Goal: Task Accomplishment & Management: Complete application form

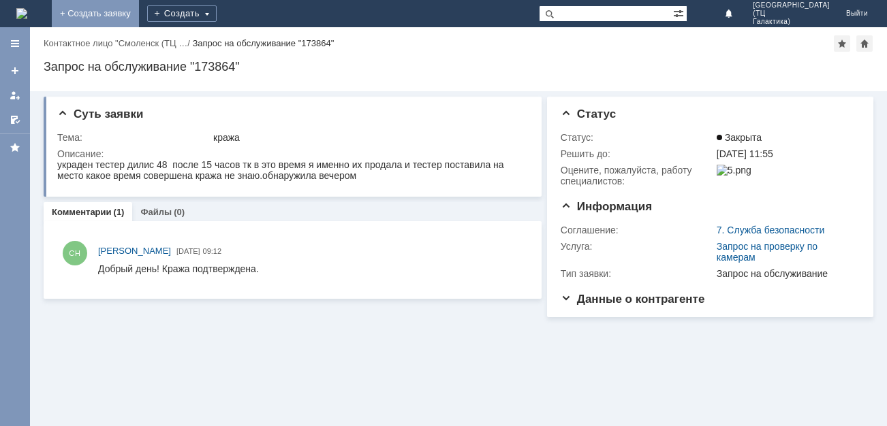
click at [139, 14] on link "+ Создать заявку" at bounding box center [95, 13] width 87 height 27
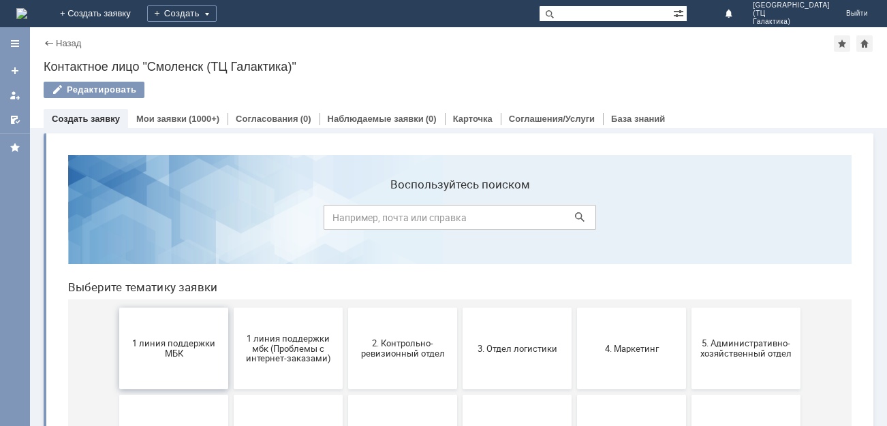
click at [178, 347] on span "1 линия поддержки МБК" at bounding box center [173, 349] width 101 height 20
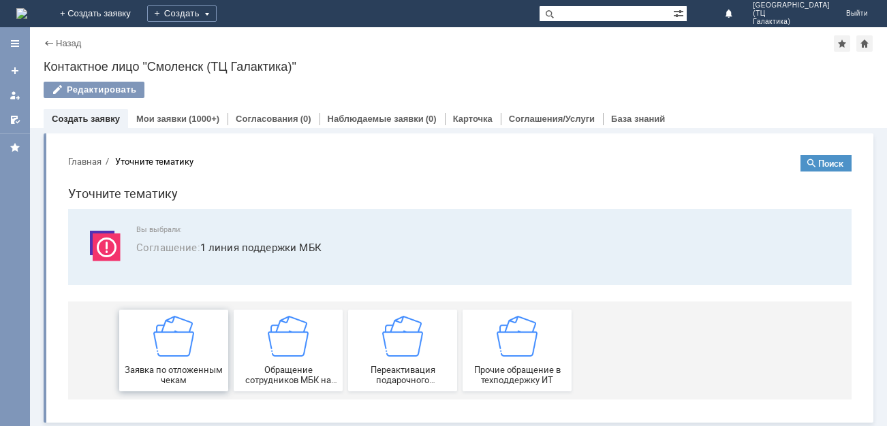
click at [185, 346] on img at bounding box center [173, 336] width 41 height 41
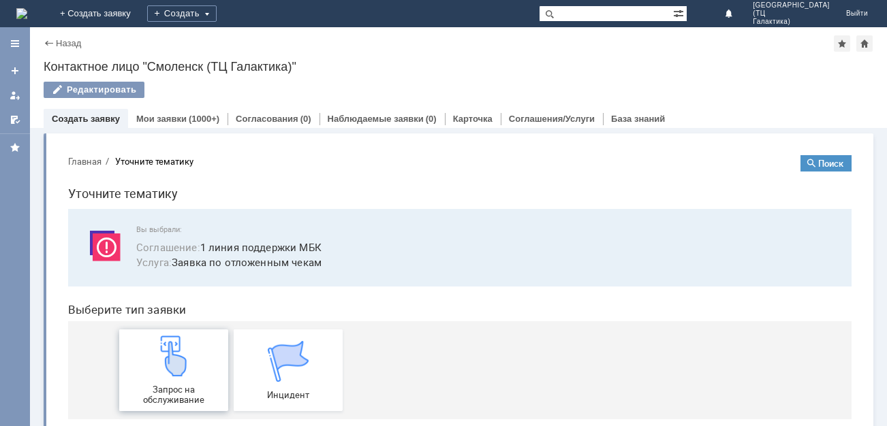
click at [185, 346] on img at bounding box center [173, 356] width 41 height 41
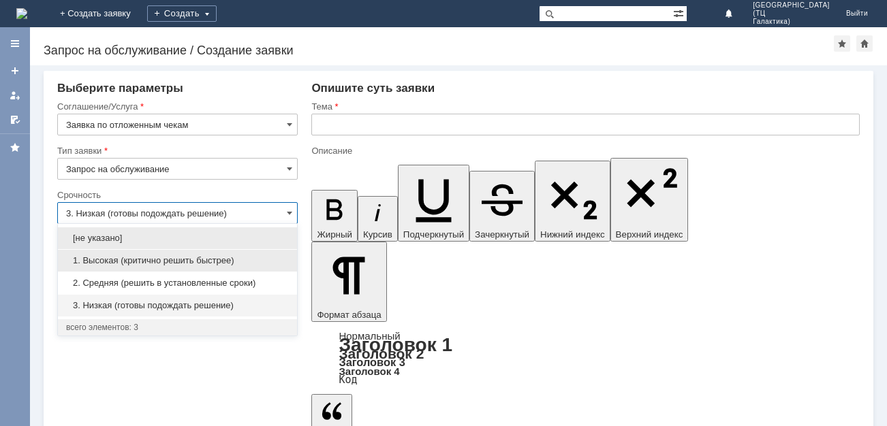
click at [223, 253] on div "1. Высокая (критично решить быстрее)" at bounding box center [177, 261] width 239 height 22
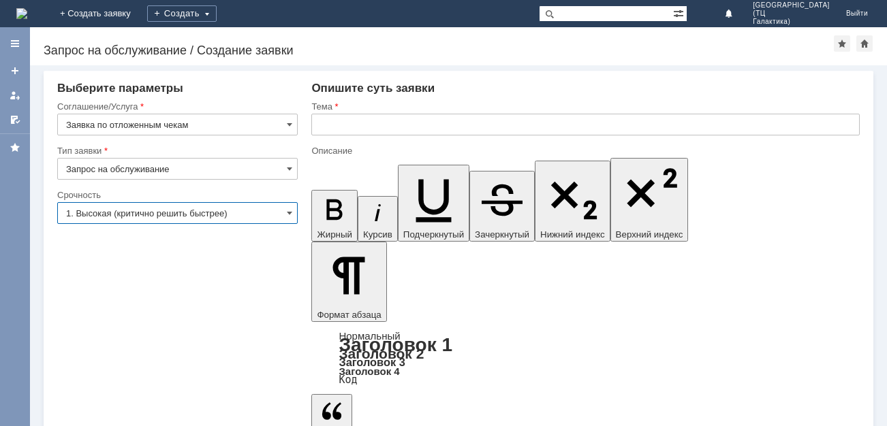
type input "1. Высокая (критично решить быстрее)"
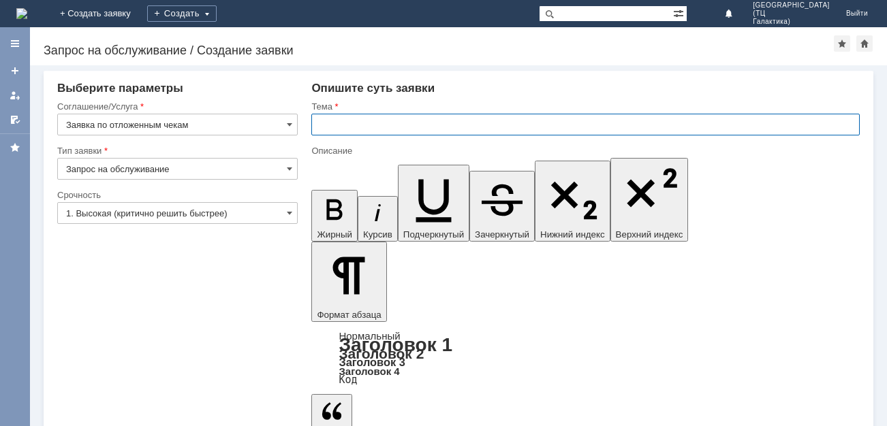
click at [326, 124] on input "text" at bounding box center [585, 125] width 548 height 22
type input "отложеные чеки"
